Goal: Find specific page/section: Find specific page/section

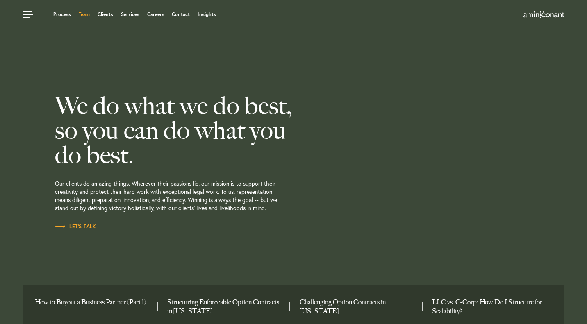
click at [82, 14] on link "Team" at bounding box center [84, 14] width 11 height 5
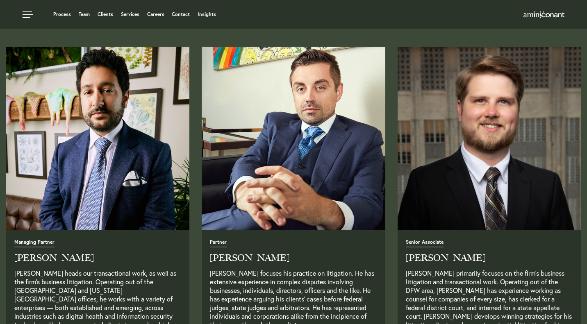
scroll to position [276, 0]
